Goal: Task Accomplishment & Management: Manage account settings

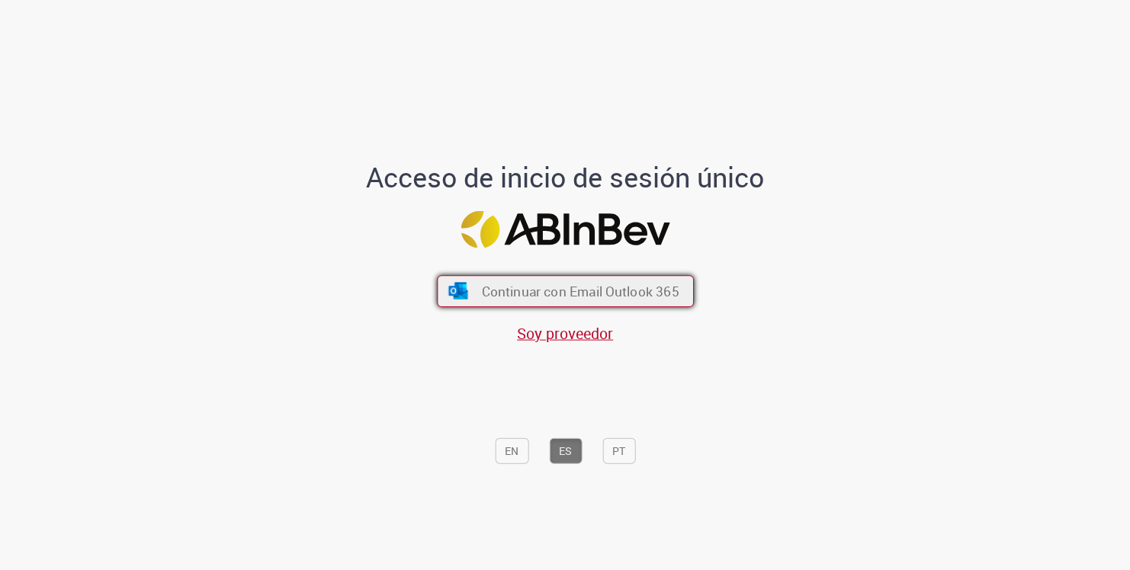
click at [595, 293] on span "Continuar con Email Outlook 365" at bounding box center [579, 291] width 197 height 18
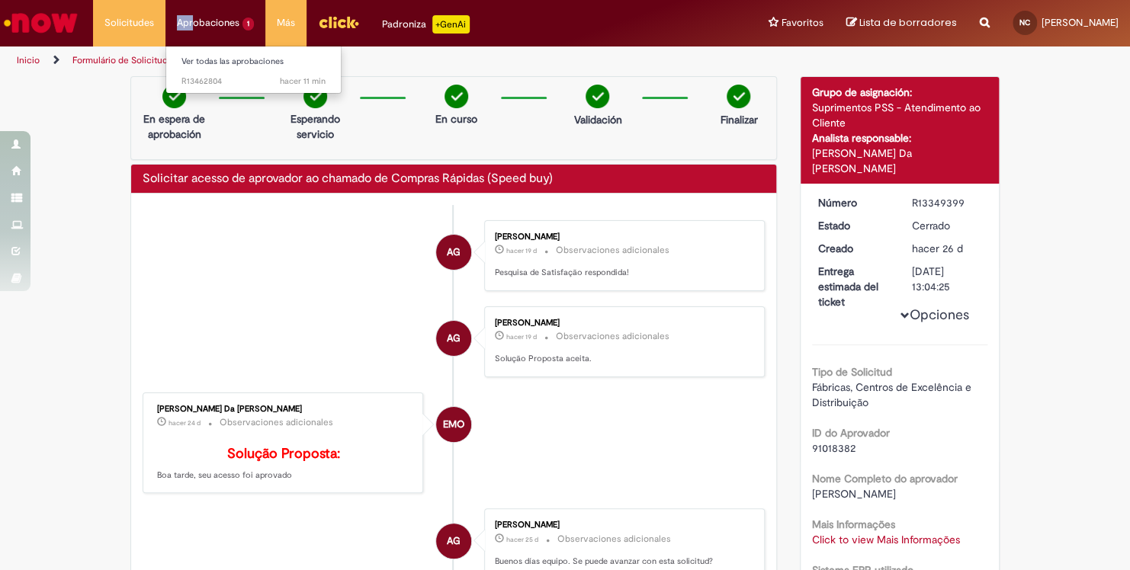
click at [165, 14] on li "Aprobaciones 1 Ver todas las aprobaciones hacer 11 min hacer 11 minutos R134628…" at bounding box center [129, 23] width 72 height 46
drag, startPoint x: 190, startPoint y: 14, endPoint x: 185, endPoint y: 21, distance: 8.2
click at [165, 21] on li "Aprobaciones 1 Ver todas las aprobaciones hacer 11 min hacer 11 minutos R134628…" at bounding box center [129, 23] width 72 height 46
click at [165, 24] on li "Aprobaciones 1 Ver todas las aprobaciones hacer 11 min hacer 11 minutos R134628…" at bounding box center [129, 23] width 72 height 46
click at [213, 61] on link "Ver todas las aprobaciones" at bounding box center [253, 61] width 175 height 17
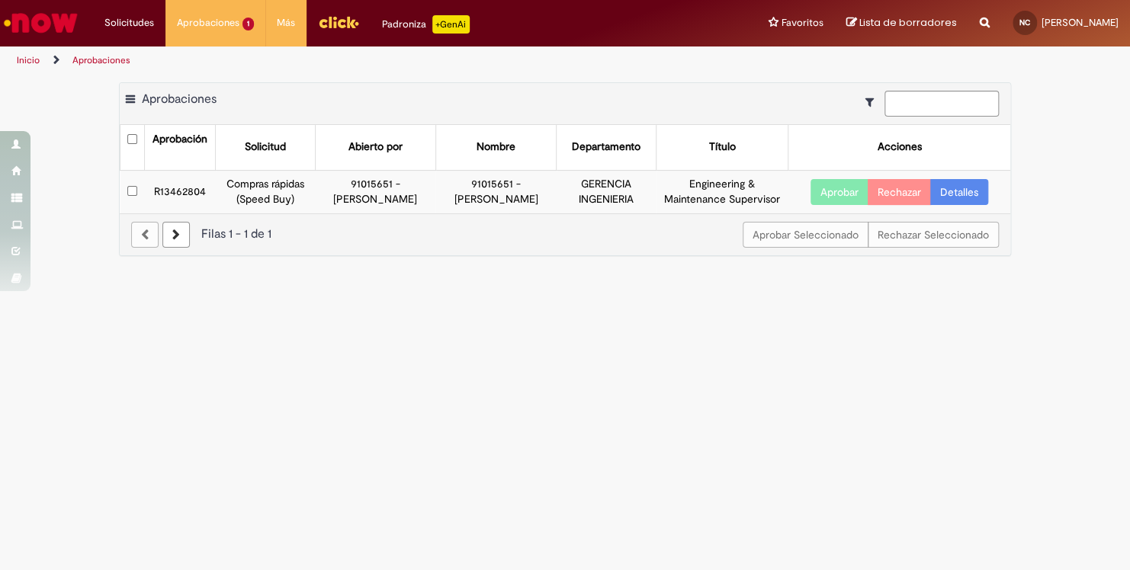
click at [842, 191] on button "Aprobar" at bounding box center [839, 192] width 58 height 26
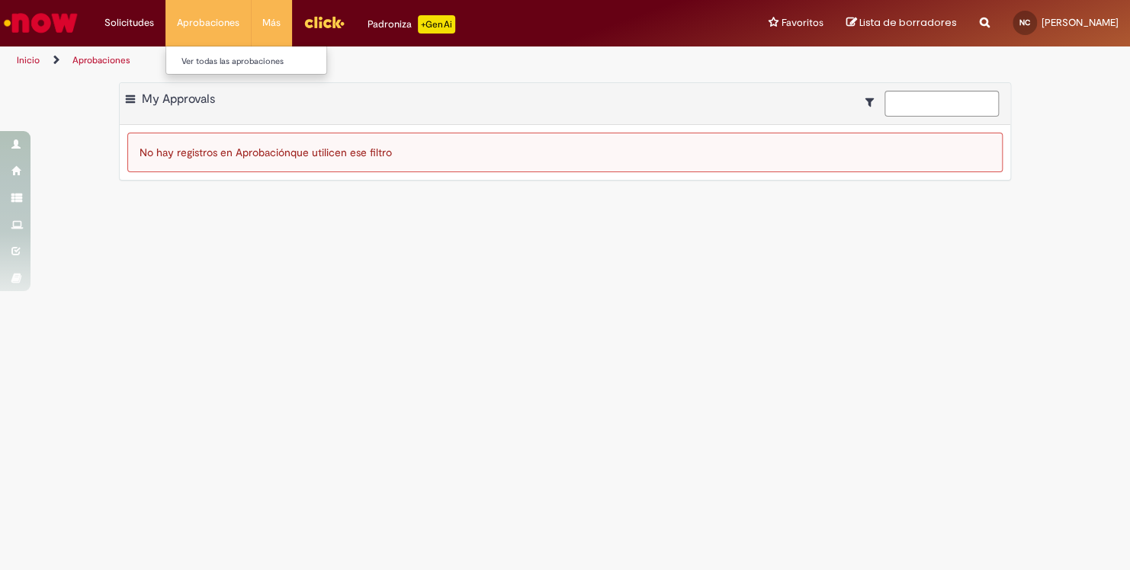
click at [208, 18] on li "Aprobaciones Ver todas las aprobaciones" at bounding box center [207, 23] width 85 height 46
drag, startPoint x: 214, startPoint y: 67, endPoint x: 221, endPoint y: 63, distance: 7.8
click at [214, 66] on link "Ver todas las aprobaciones" at bounding box center [250, 61] width 168 height 17
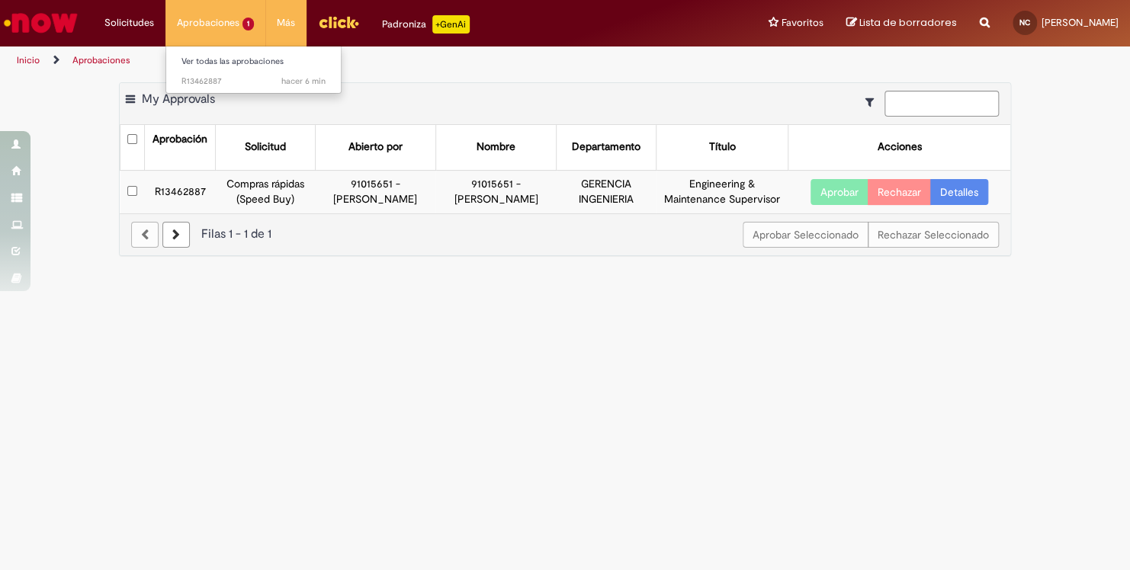
click at [223, 18] on li "Aprobaciones 1 Ver todas las aprobaciones hacer 6 min hacer 6 minutos R13462887" at bounding box center [215, 23] width 100 height 46
click at [223, 27] on li "Aprobaciones 1 Ver todas las aprobaciones hacer 6 min hacer 6 minutos R13462887" at bounding box center [215, 23] width 100 height 46
click at [232, 62] on link "Ver todas las aprobaciones" at bounding box center [253, 61] width 175 height 17
click at [269, 49] on ul "Ver todas las aprobaciones hacer 6 min hacer 6 minutos R13462887" at bounding box center [253, 70] width 176 height 48
click at [269, 59] on link "Ver todas las aprobaciones" at bounding box center [253, 61] width 175 height 17
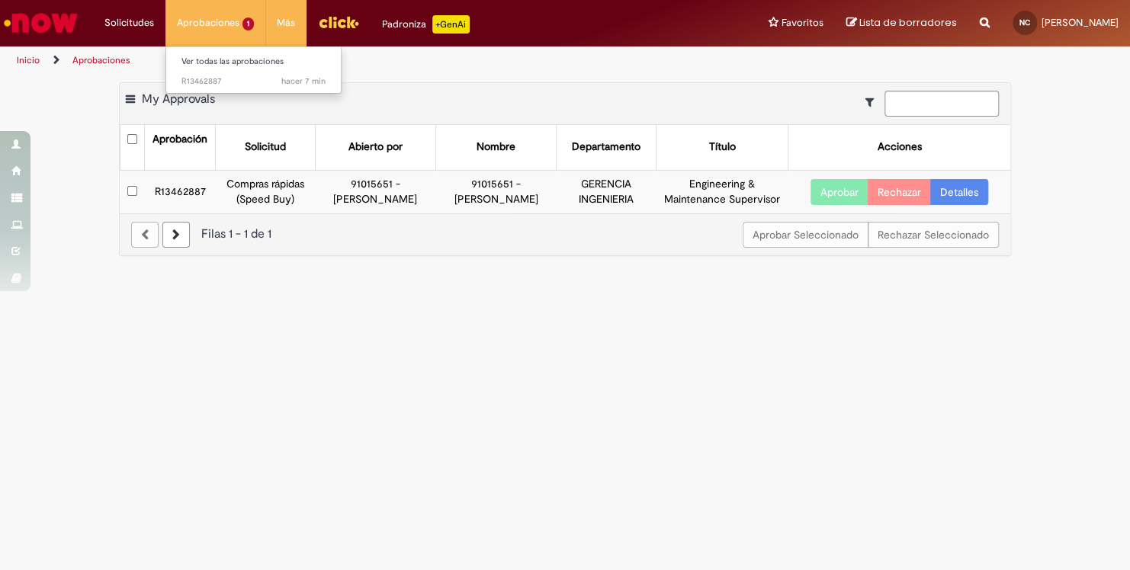
click at [225, 24] on li "Aprobaciones 1 Ver todas las aprobaciones hacer 7 min hacer 7 minutos R13462887" at bounding box center [215, 23] width 100 height 46
click at [241, 54] on link "Ver todas las aprobaciones" at bounding box center [253, 61] width 175 height 17
drag, startPoint x: 101, startPoint y: 52, endPoint x: 100, endPoint y: 60, distance: 8.4
click at [101, 52] on li "Aprobaciones" at bounding box center [101, 60] width 69 height 28
click at [27, 57] on link "Inicio" at bounding box center [28, 60] width 23 height 12
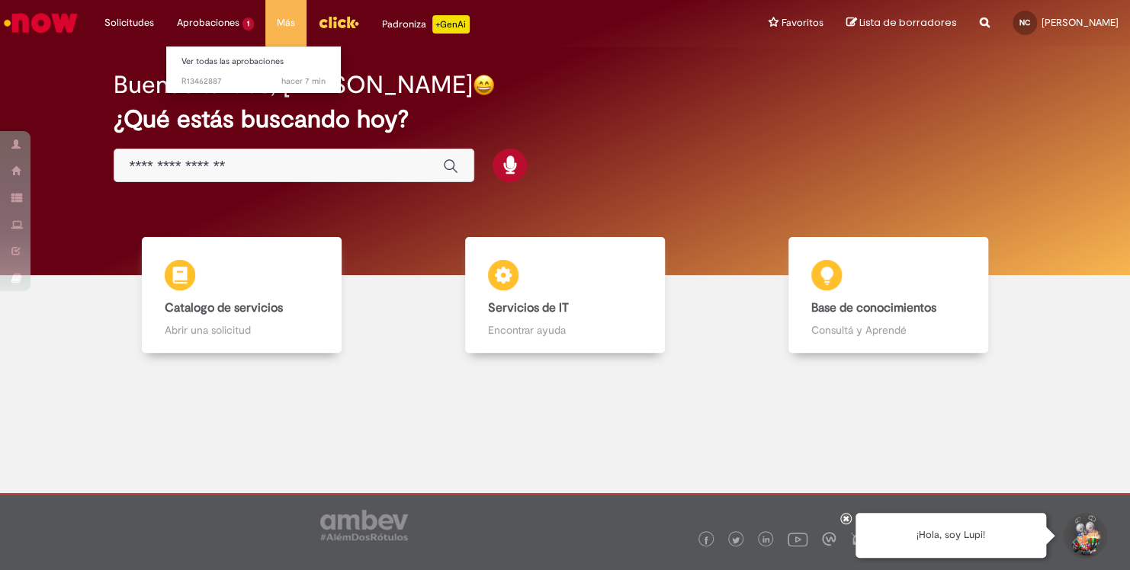
click at [165, 34] on li "Aprobaciones 1 Ver todas las aprobaciones hacer 7 min hacer 7 minutos R13462887" at bounding box center [129, 23] width 72 height 46
click at [216, 63] on link "Ver todas las aprobaciones" at bounding box center [253, 61] width 175 height 17
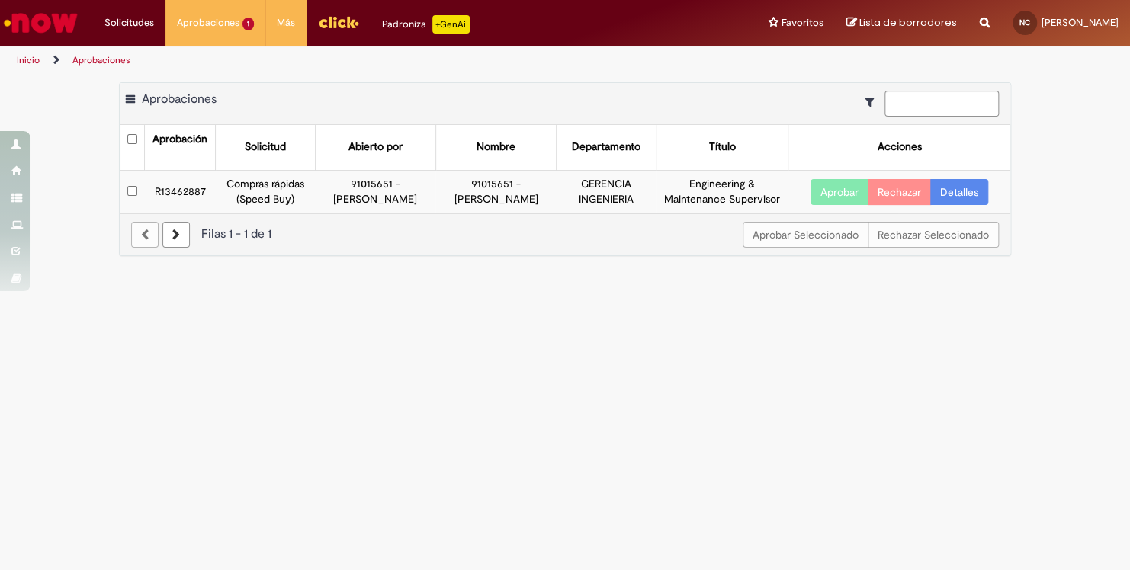
click at [843, 194] on button "Aprobar" at bounding box center [839, 192] width 58 height 26
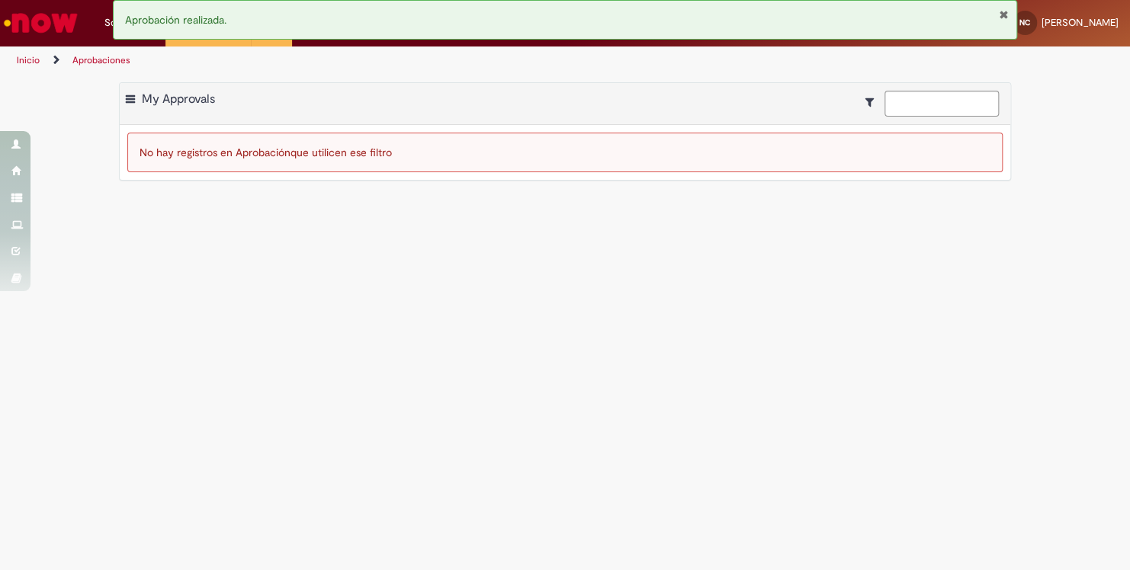
click at [1001, 14] on button "Cerrar notificación" at bounding box center [1004, 14] width 10 height 12
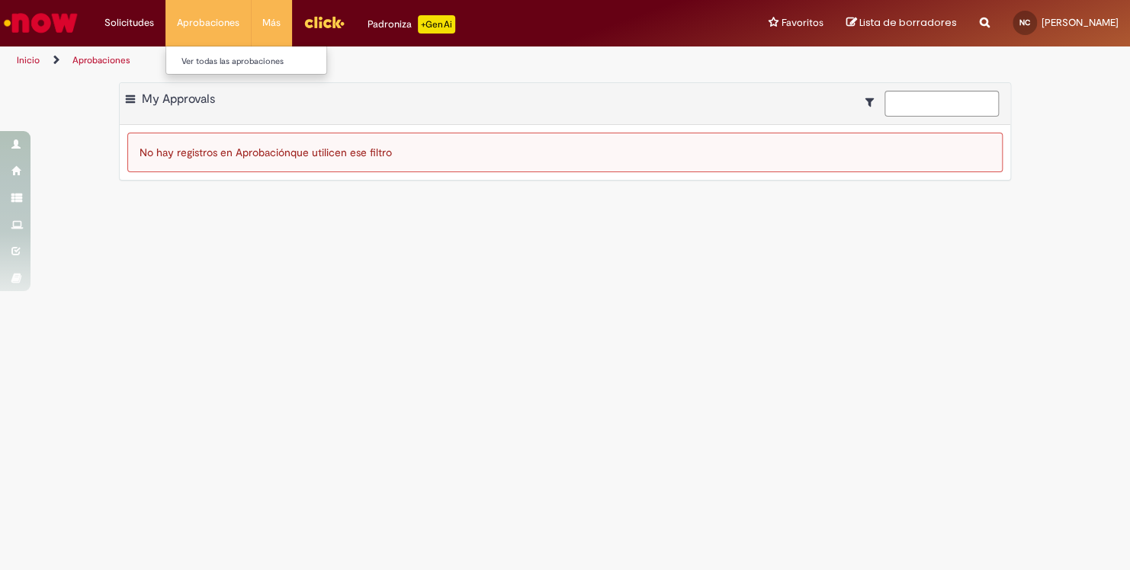
click at [204, 18] on li "Aprobaciones Ver todas las aprobaciones" at bounding box center [207, 23] width 85 height 46
click at [232, 63] on link "Ver todas las aprobaciones" at bounding box center [250, 61] width 168 height 17
click at [129, 29] on li "Solicitudes Ver todas las solicitudes" at bounding box center [129, 23] width 72 height 46
